Goal: Connect with others: Establish contact or relationships with other users

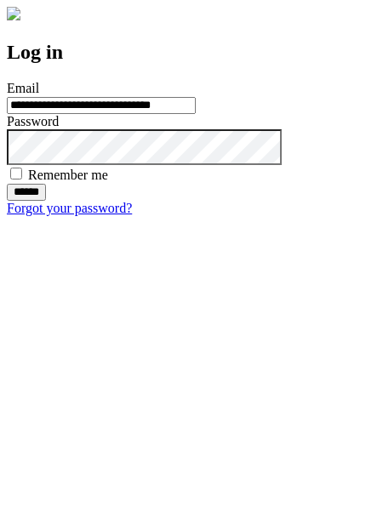
type input "**********"
click at [46, 201] on input "******" at bounding box center [26, 192] width 39 height 17
